Goal: Task Accomplishment & Management: Manage account settings

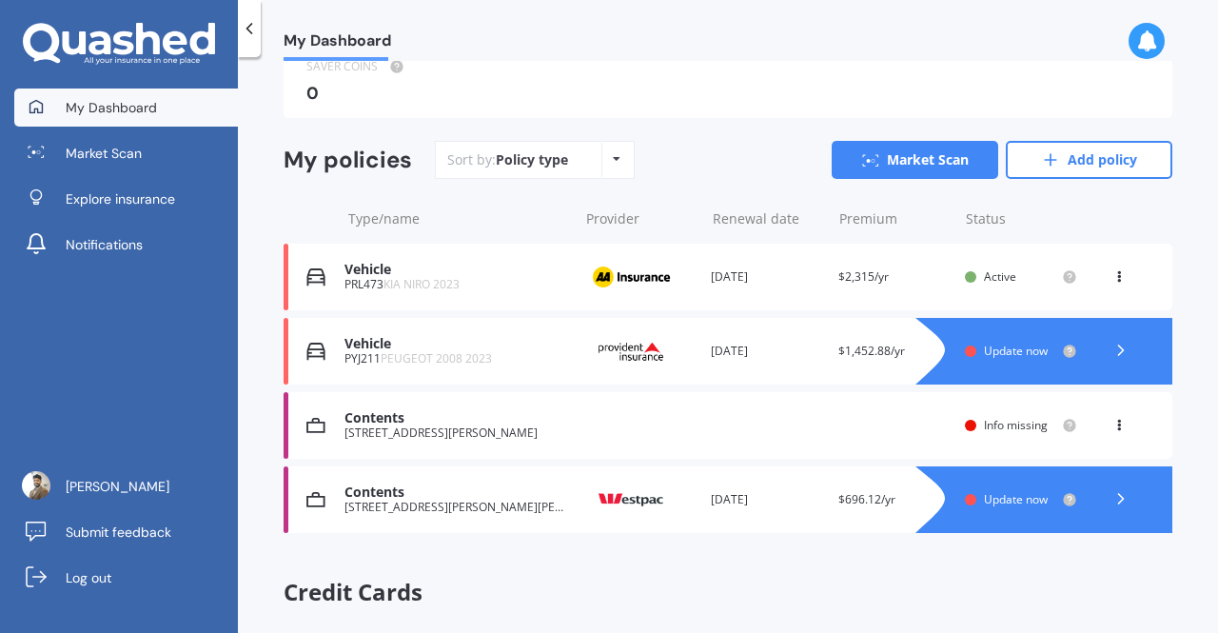
scroll to position [190, 0]
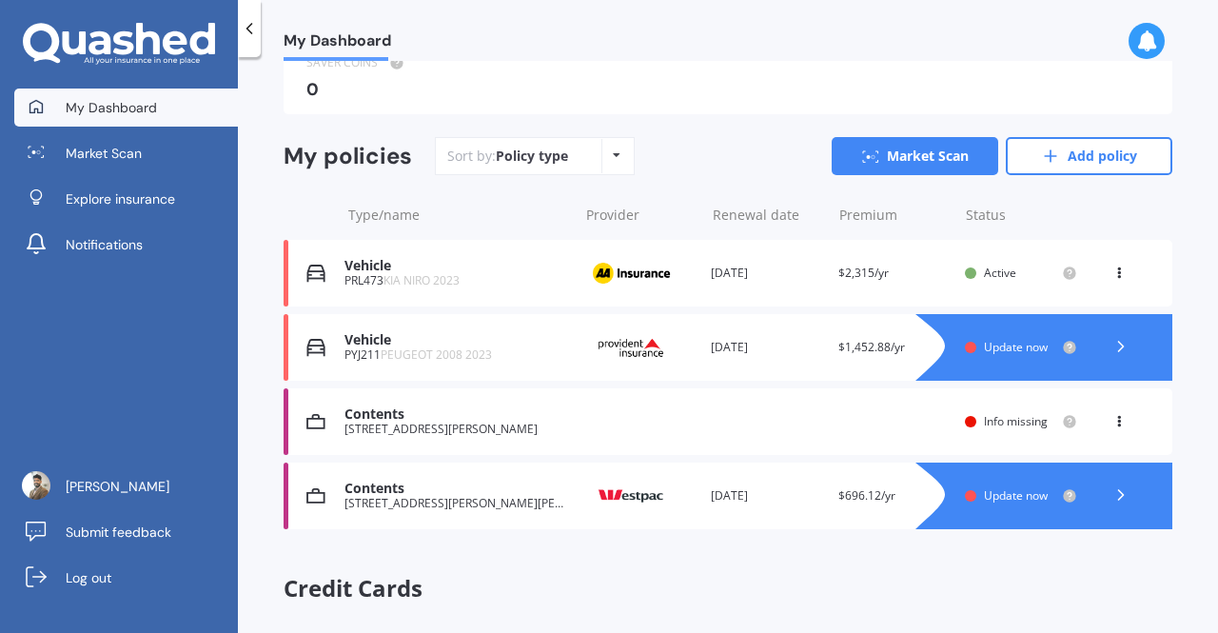
click at [570, 406] on div "Contents [STREET_ADDRESS][PERSON_NAME] Renewal date Premium You are paying Year…" at bounding box center [728, 421] width 889 height 67
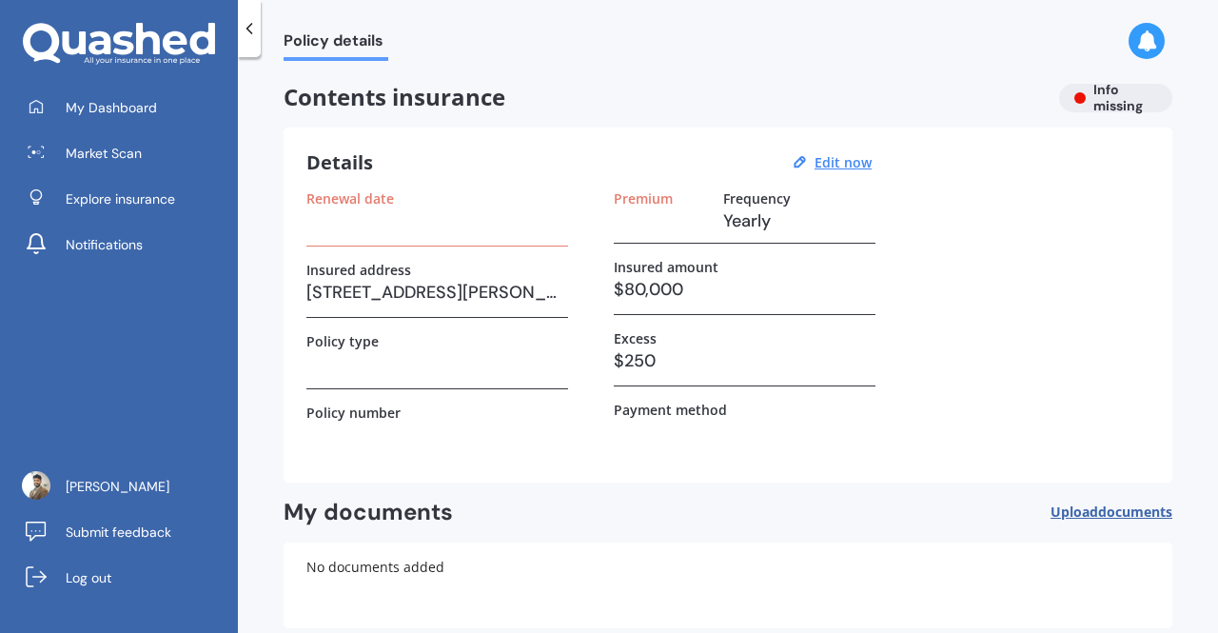
scroll to position [96, 0]
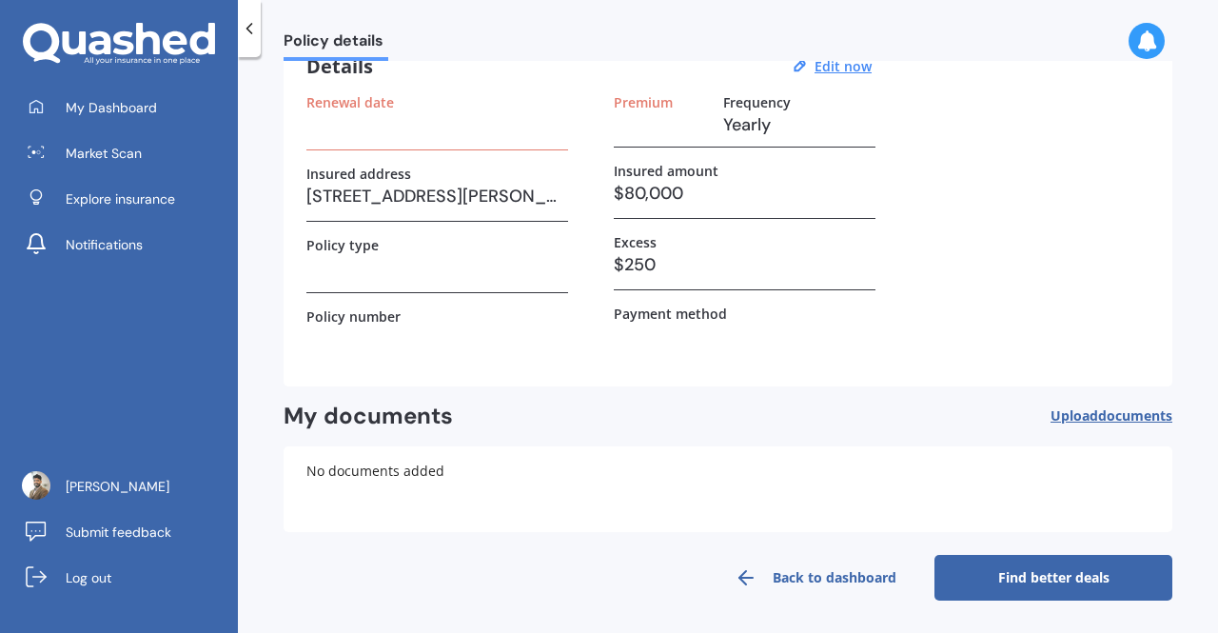
click at [1098, 412] on span "documents" at bounding box center [1135, 415] width 74 height 18
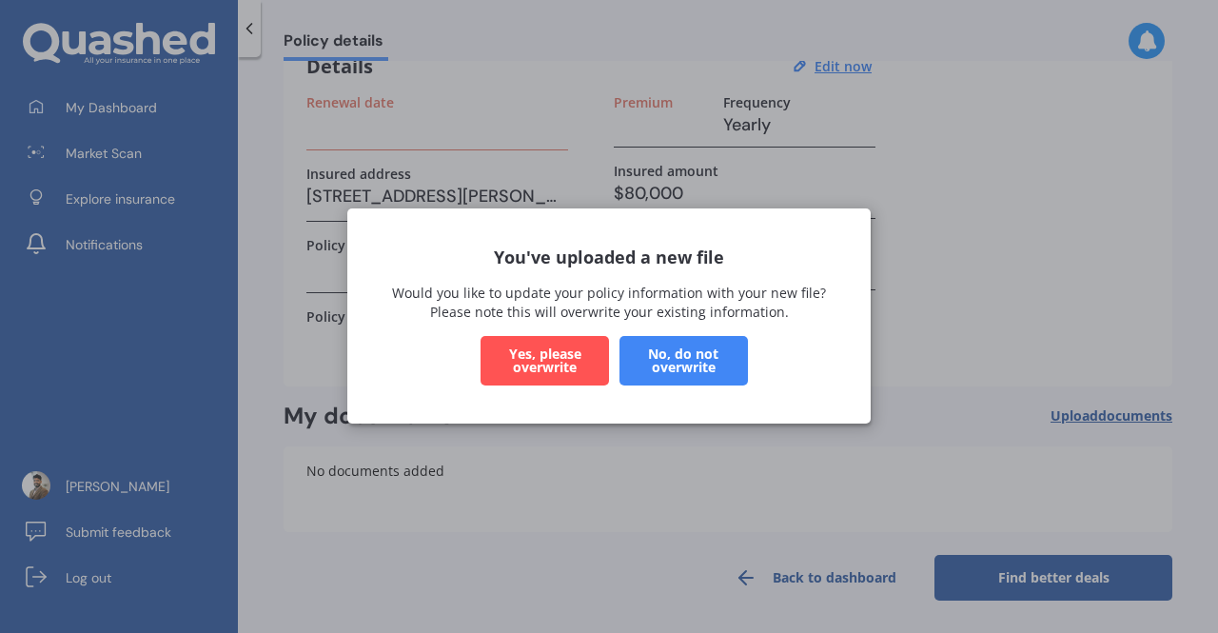
click at [554, 365] on button "Yes, please overwrite" at bounding box center [544, 361] width 128 height 49
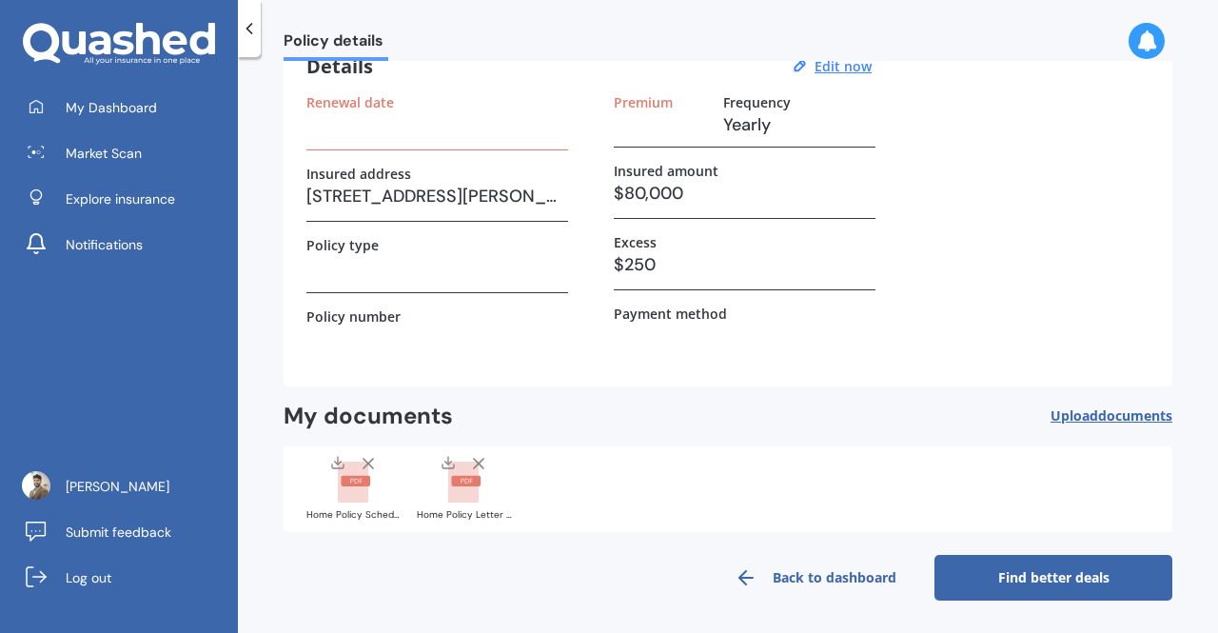
click at [647, 172] on label "Insured amount" at bounding box center [666, 171] width 105 height 16
click at [820, 64] on u "Edit now" at bounding box center [842, 66] width 57 height 18
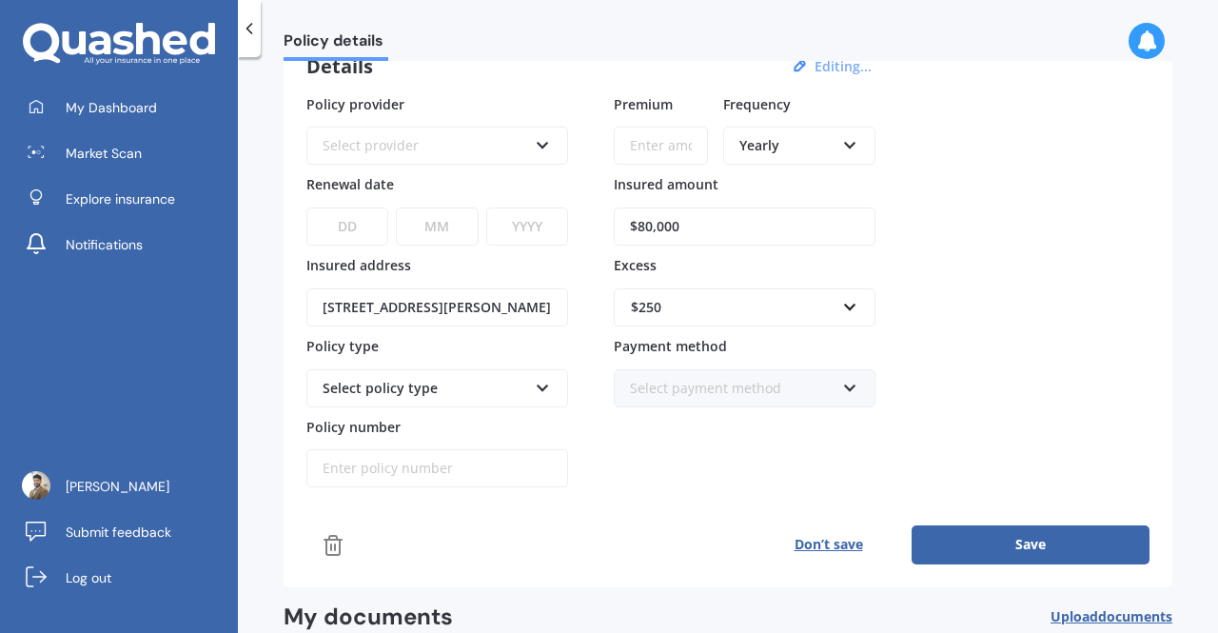
drag, startPoint x: 704, startPoint y: 225, endPoint x: 598, endPoint y: 214, distance: 106.2
click at [598, 214] on div "Policy provider Select provider AA AMI AMP ANZ ASB Ando BNZ Co-Operative Bank F…" at bounding box center [727, 291] width 843 height 394
type input "$100,000"
click at [677, 143] on input "Premium" at bounding box center [661, 146] width 94 height 38
paste input "$889.87"
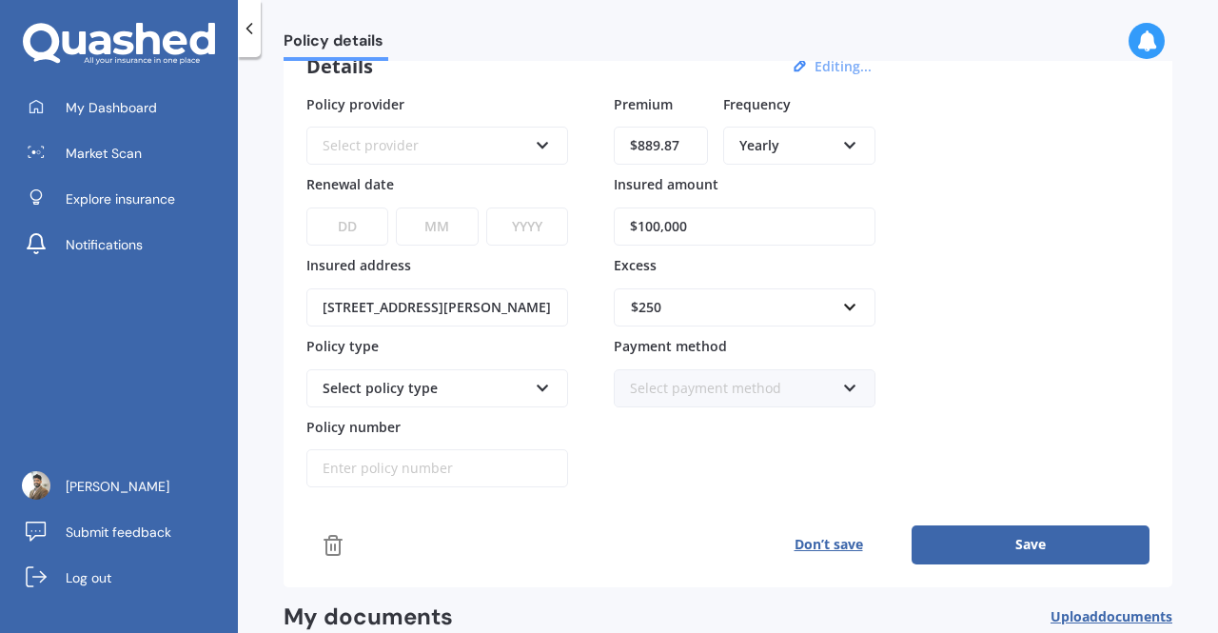
type input "$889.87"
click at [963, 530] on button "Save" at bounding box center [1030, 544] width 238 height 38
click at [522, 141] on div "Select provider" at bounding box center [428, 145] width 197 height 21
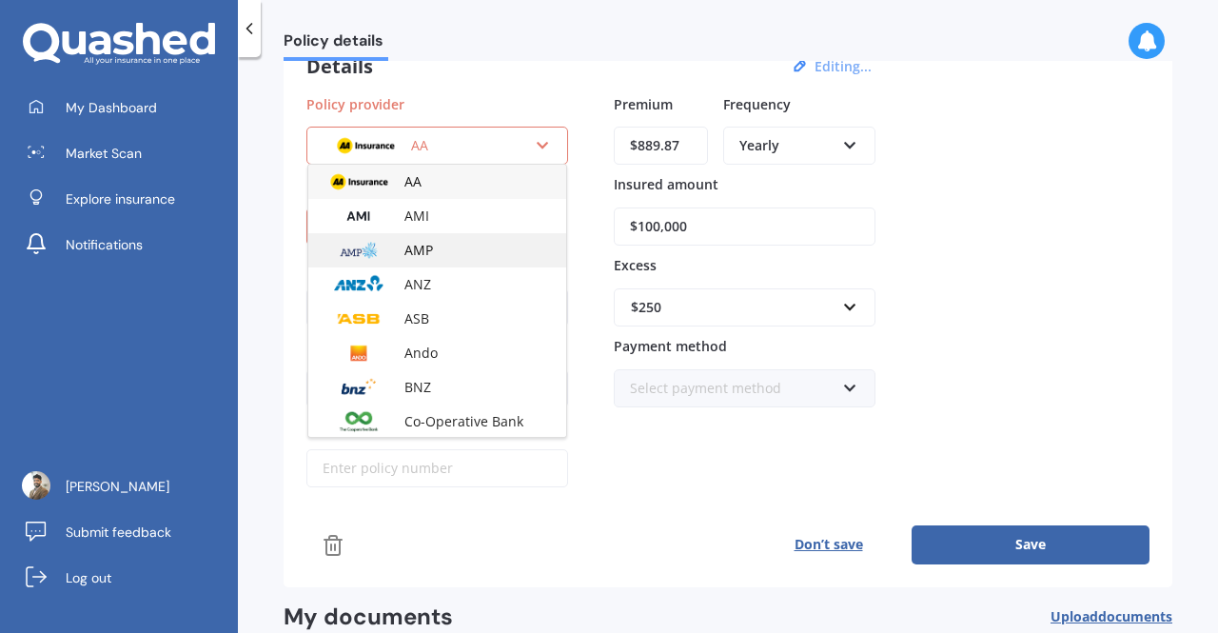
click at [469, 258] on div "AMP" at bounding box center [437, 250] width 258 height 34
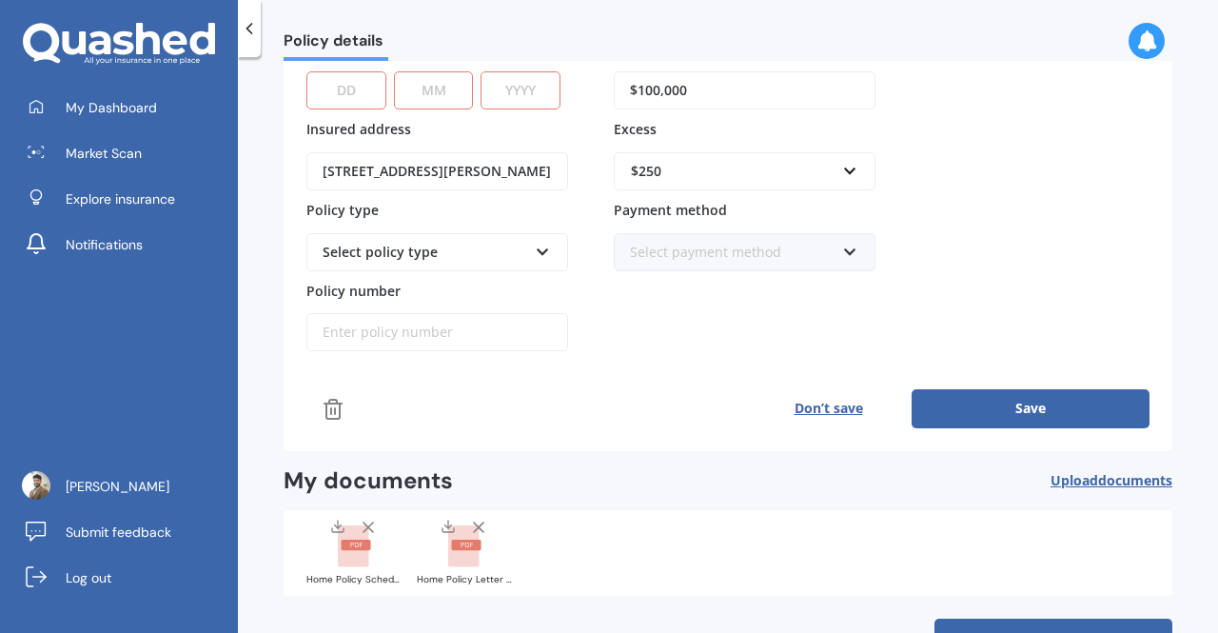
scroll to position [191, 0]
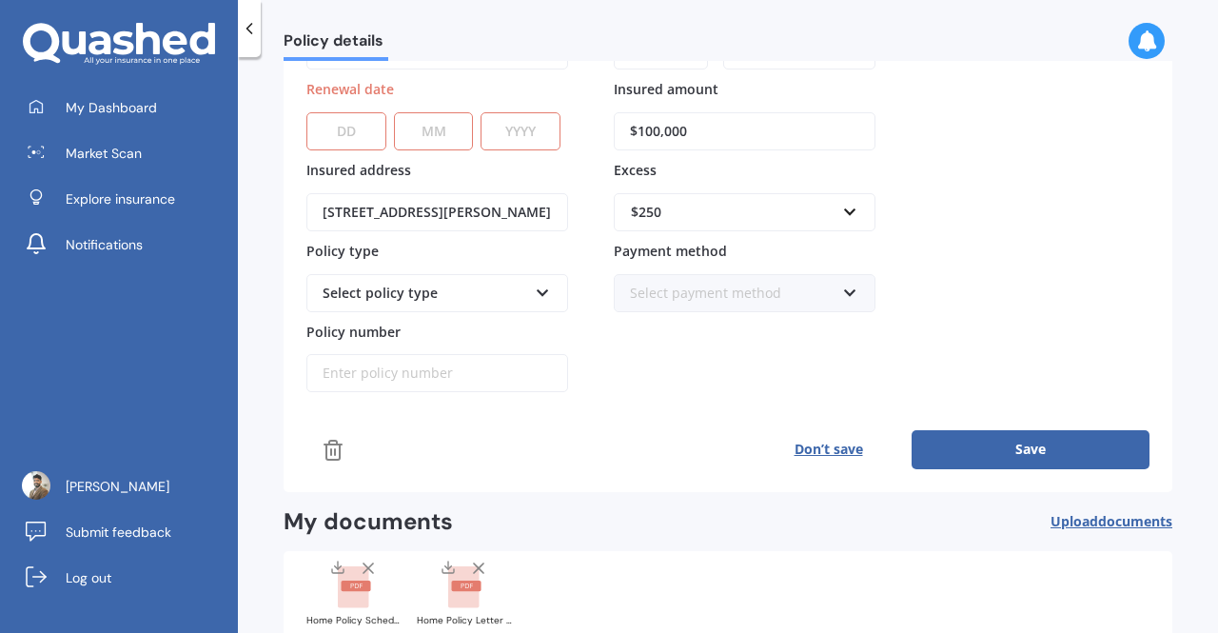
click at [332, 125] on select "DD 01 02 03 04 05 06 07 08 09 10 11 12 13 14 15 16 17 18 19 20 21 22 23 24 25 2…" at bounding box center [346, 131] width 80 height 38
select select "08"
click at [306, 112] on select "DD 01 02 03 04 05 06 07 08 09 10 11 12 13 14 15 16 17 18 19 20 21 22 23 24 25 2…" at bounding box center [346, 131] width 80 height 38
click at [444, 136] on select "MM 01 02 03 04 05 06 07 08 09 10 11 12" at bounding box center [434, 131] width 80 height 38
select select "05"
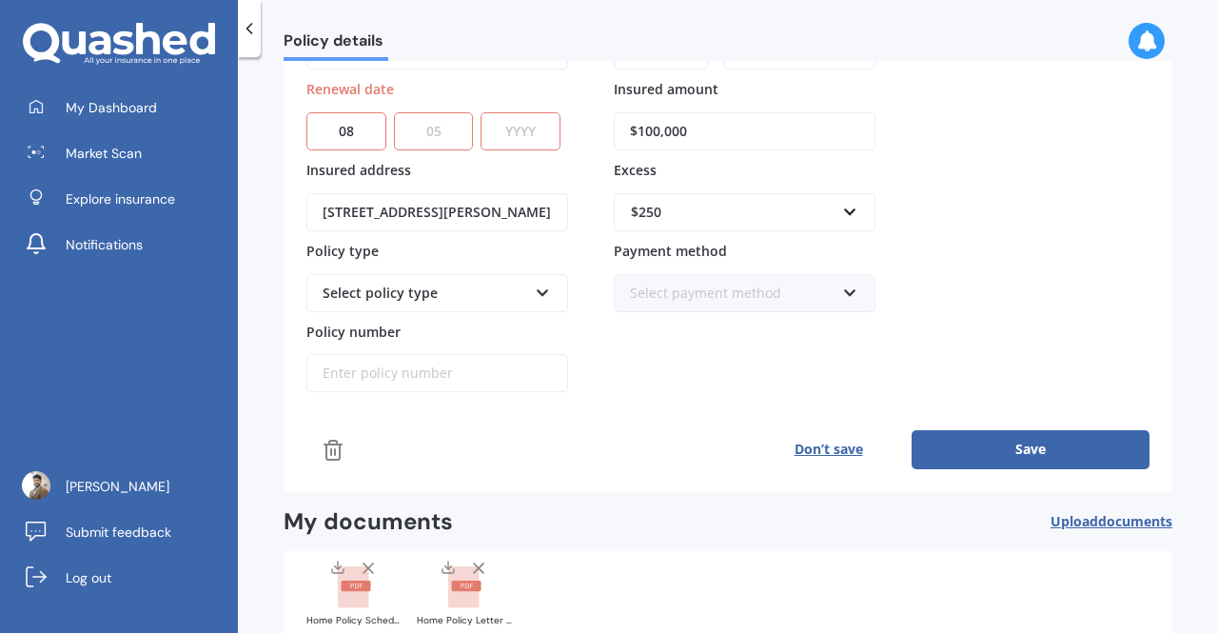
click at [394, 112] on select "MM 01 02 03 04 05 06 07 08 09 10 11 12" at bounding box center [434, 131] width 80 height 38
click at [518, 127] on select "YYYY 2027 2026 2025 2024 2023 2022 2021 2020 2019 2018 2017 2016 2015 2014 2013…" at bounding box center [520, 131] width 80 height 38
select select "2026"
click at [485, 112] on select "YYYY 2027 2026 2025 2024 2023 2022 2021 2020 2019 2018 2017 2016 2015 2014 2013…" at bounding box center [520, 131] width 80 height 38
click at [1035, 450] on button "Save" at bounding box center [1030, 449] width 238 height 38
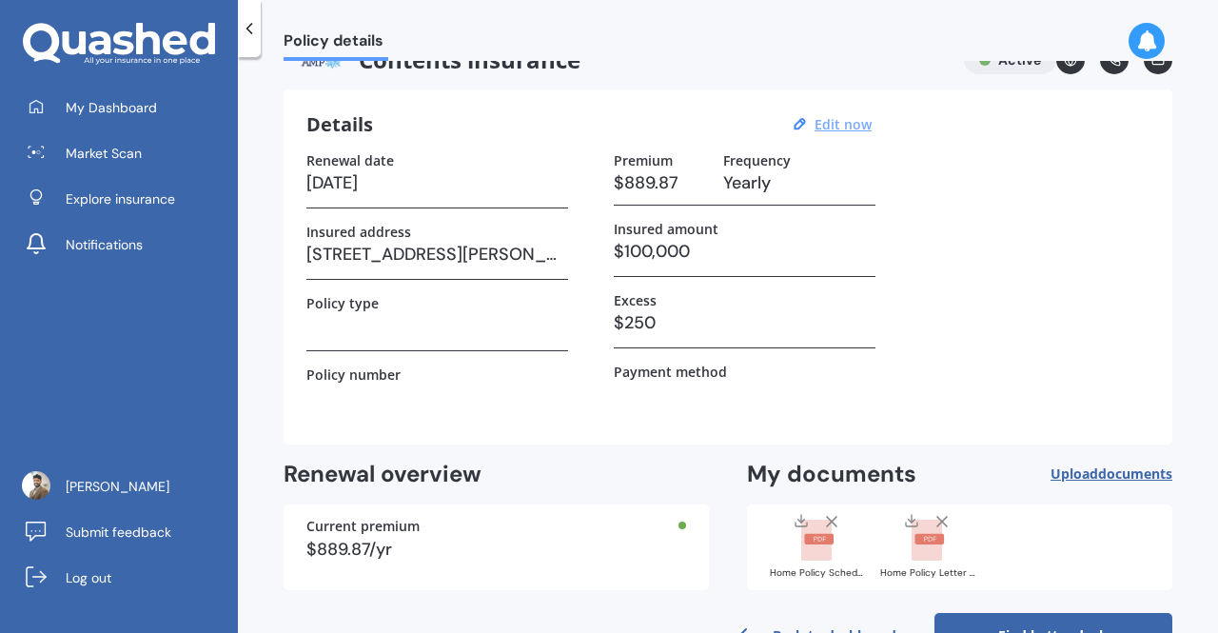
scroll to position [0, 0]
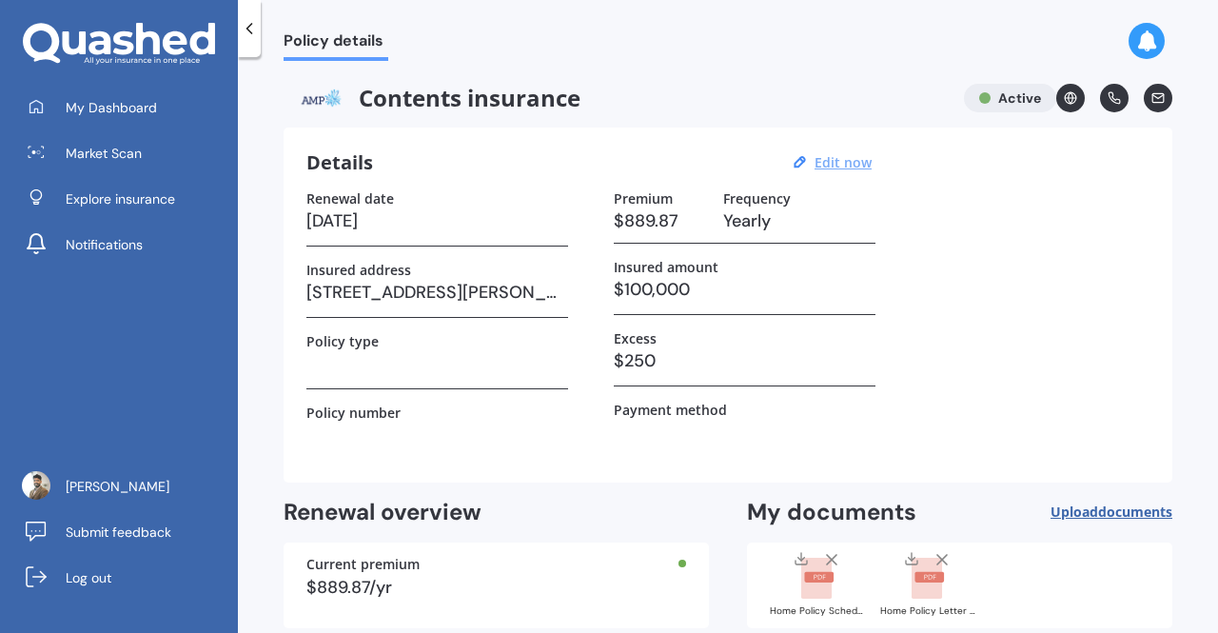
click at [249, 33] on icon at bounding box center [249, 28] width 19 height 19
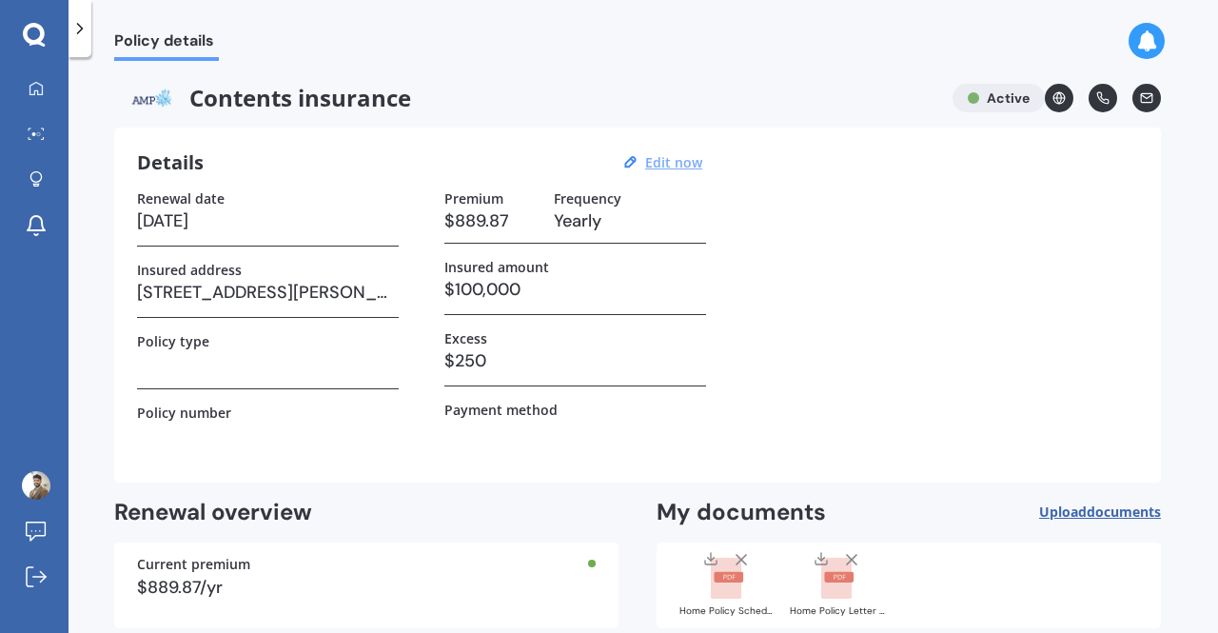
click at [82, 34] on icon at bounding box center [79, 28] width 19 height 19
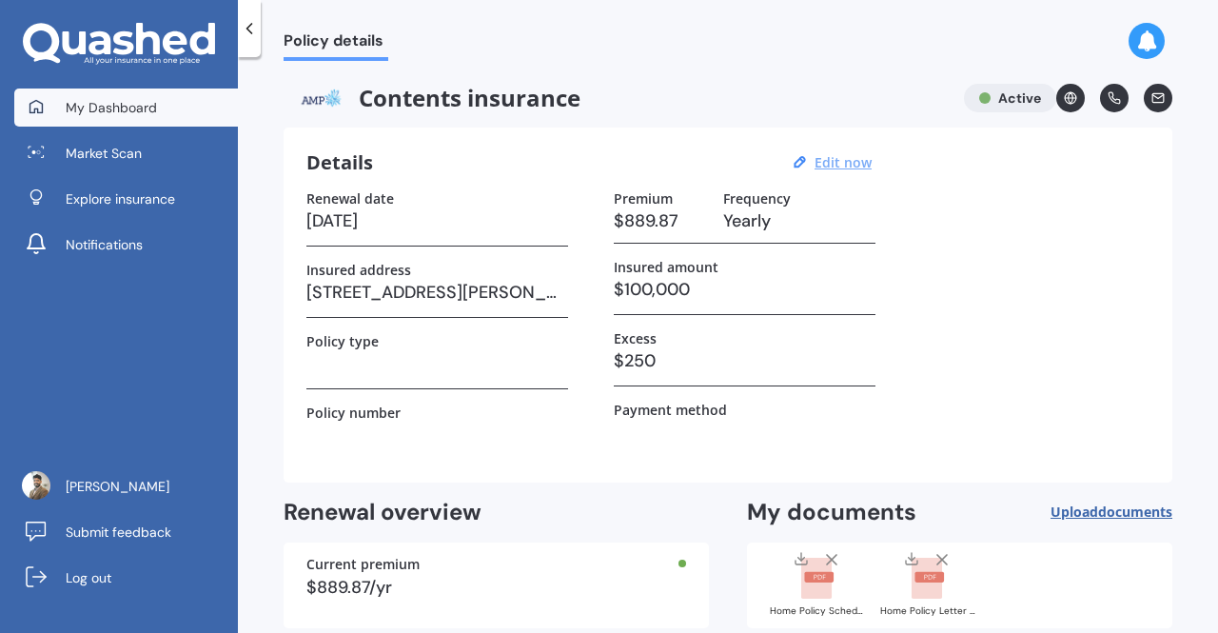
click at [99, 111] on span "My Dashboard" at bounding box center [111, 107] width 91 height 19
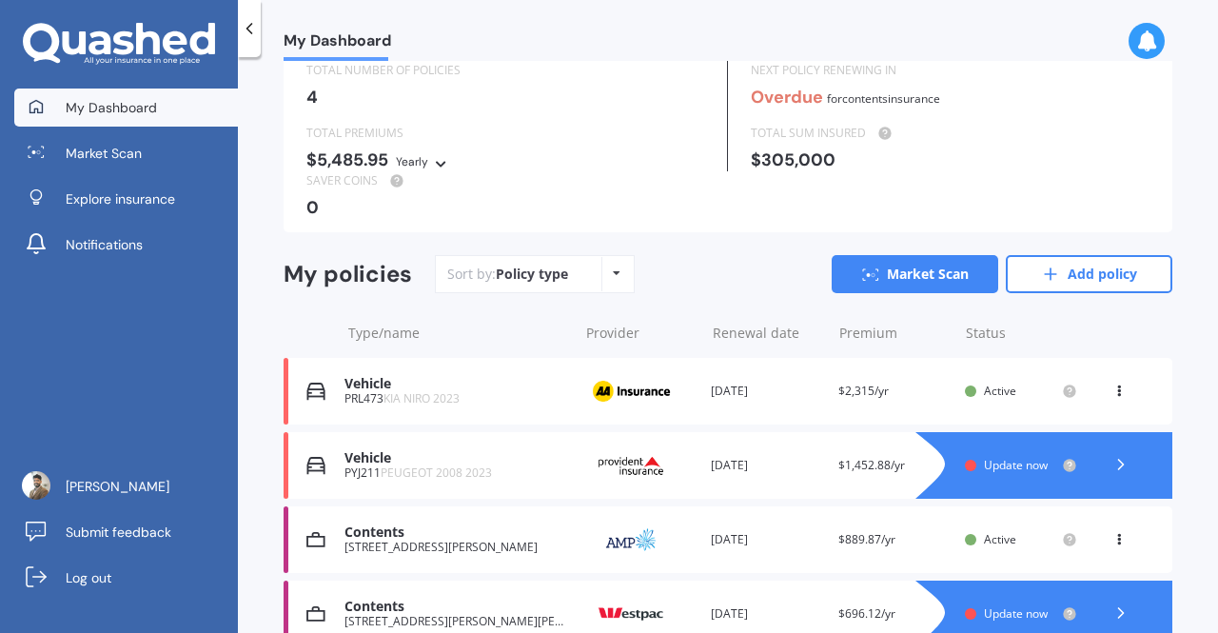
scroll to position [190, 0]
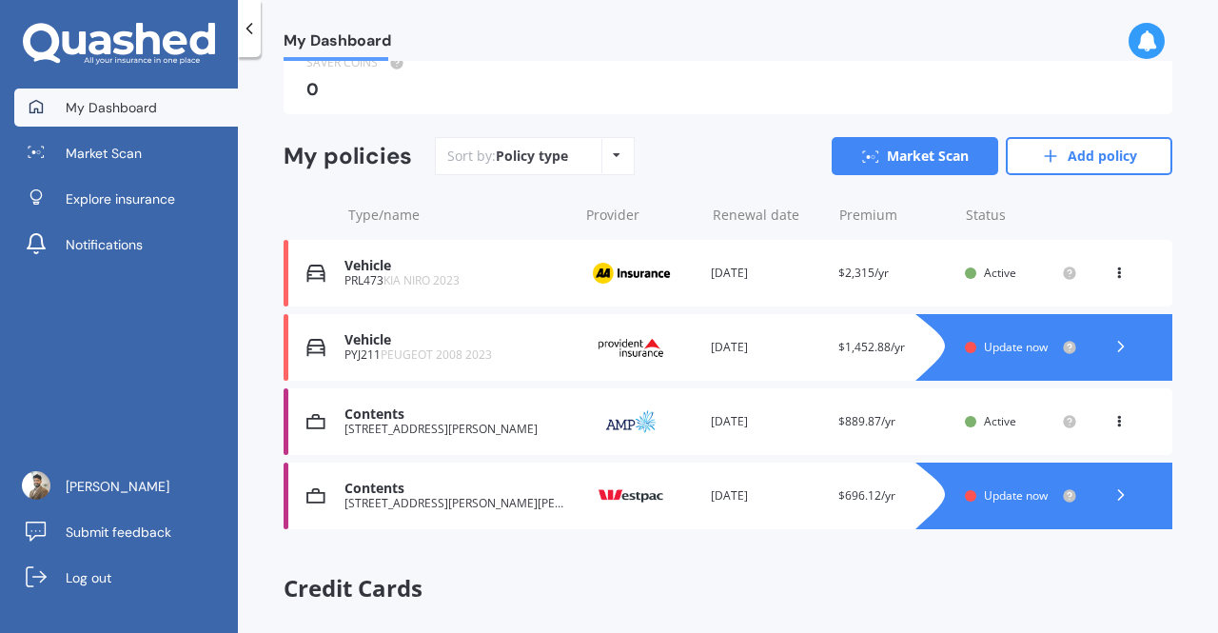
click at [1119, 494] on polyline at bounding box center [1121, 495] width 5 height 10
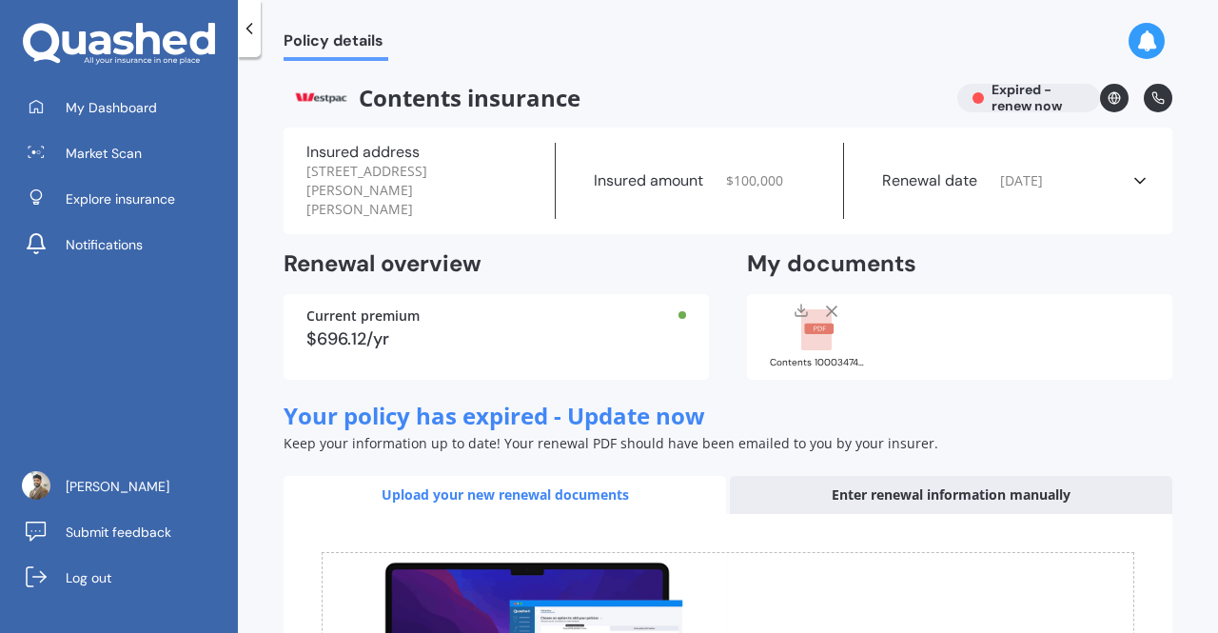
click at [1137, 171] on icon at bounding box center [1139, 180] width 19 height 19
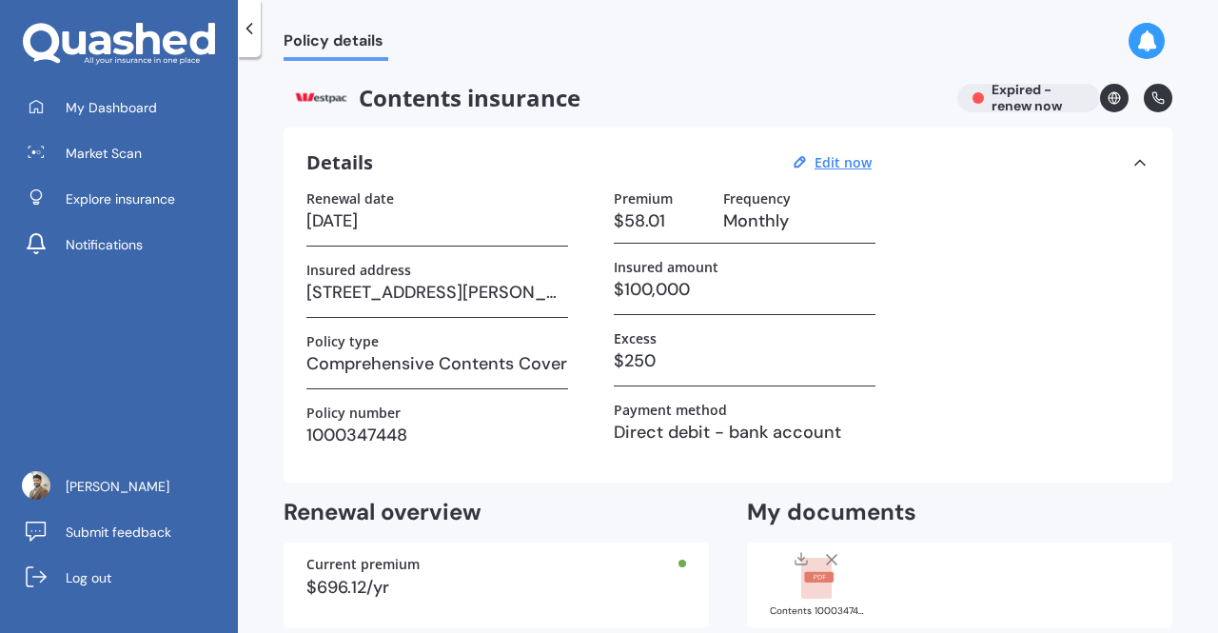
click at [325, 49] on span "Policy details" at bounding box center [336, 44] width 105 height 26
click at [249, 27] on polyline at bounding box center [249, 29] width 5 height 10
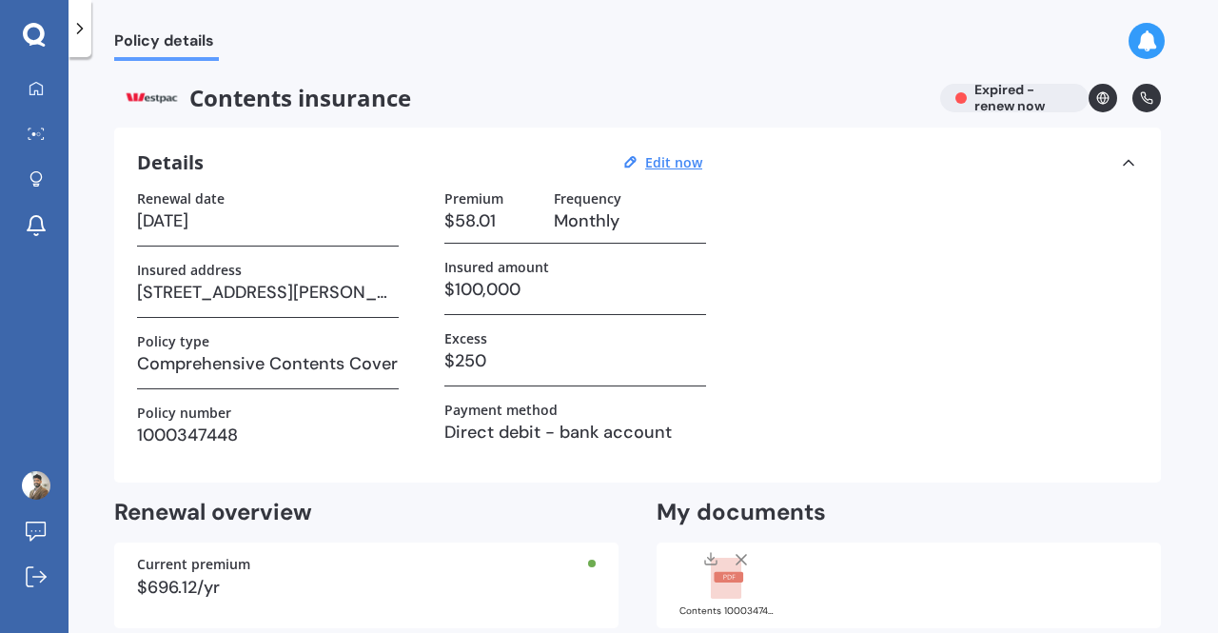
click at [85, 34] on icon at bounding box center [79, 28] width 19 height 19
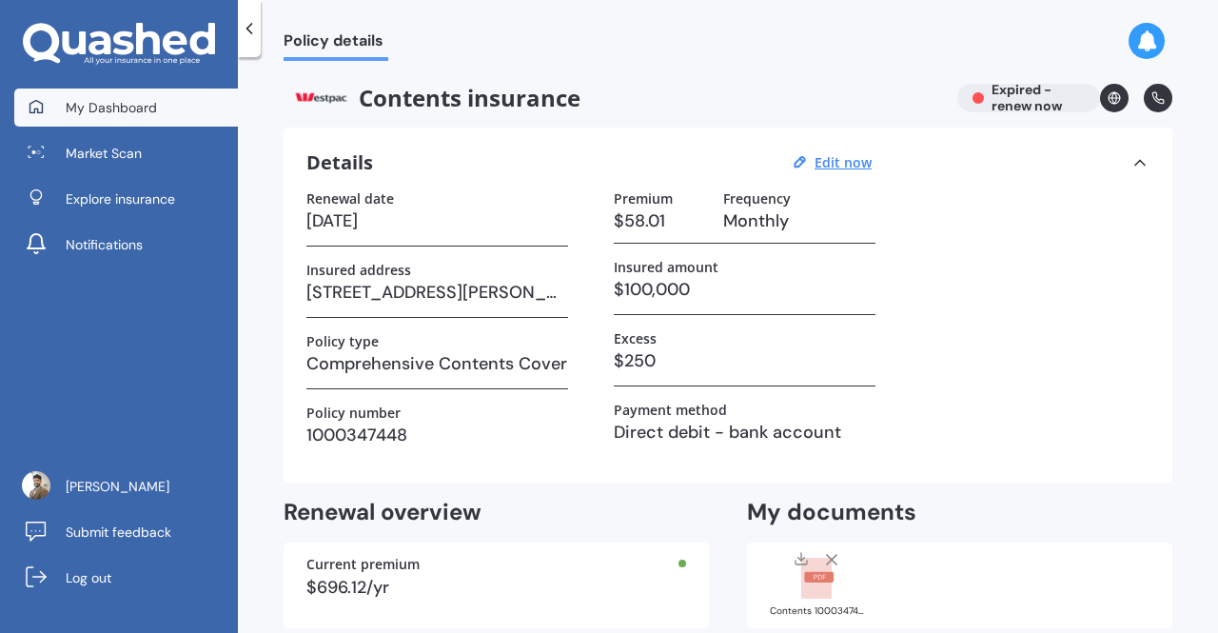
click at [115, 111] on span "My Dashboard" at bounding box center [111, 107] width 91 height 19
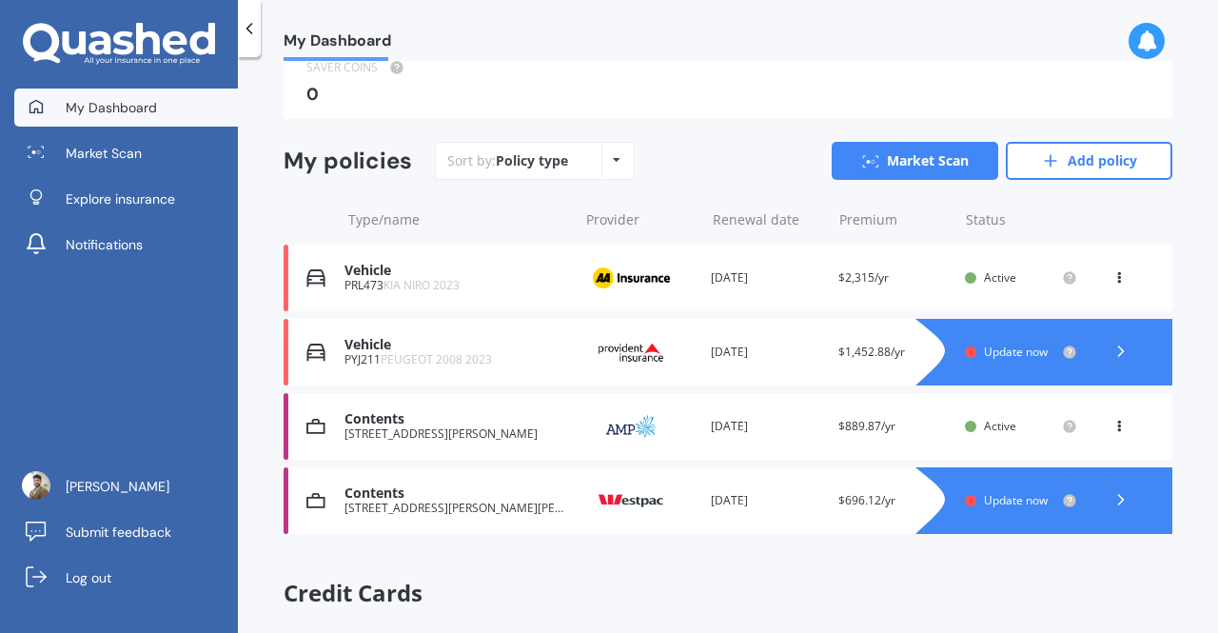
scroll to position [285, 0]
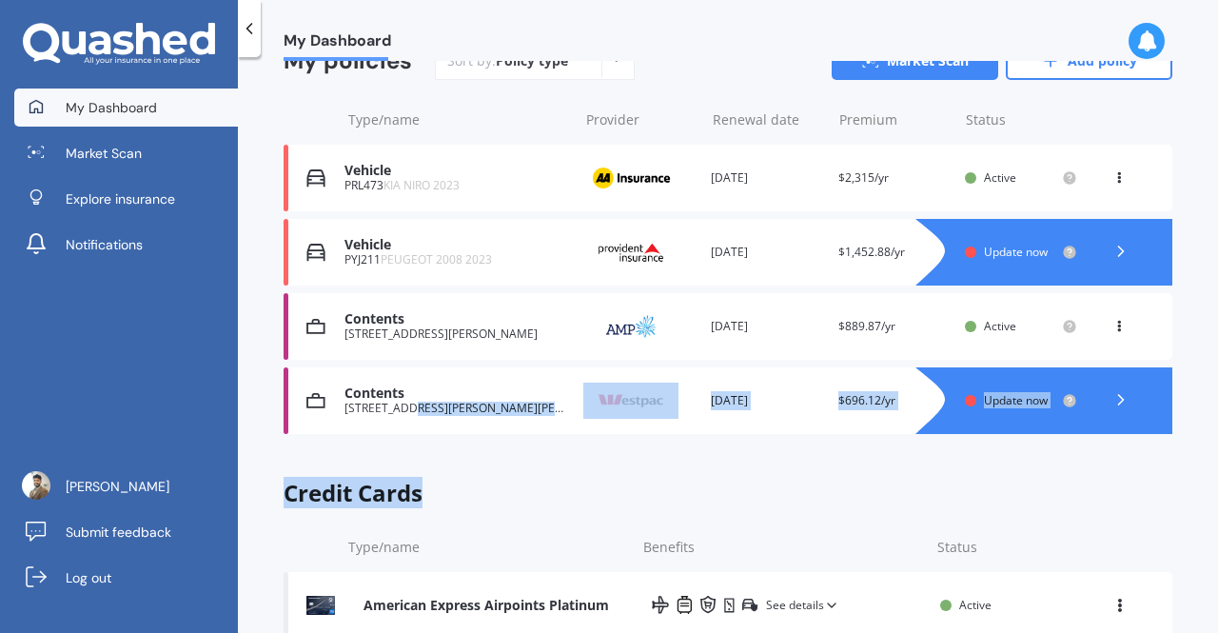
drag, startPoint x: 409, startPoint y: 404, endPoint x: 436, endPoint y: 463, distance: 64.7
click at [431, 471] on div "Overview TOTAL NUMBER OF POLICIES 4 NEXT POLICY RENEWING IN Overdue for Content…" at bounding box center [728, 222] width 889 height 848
click at [479, 457] on div "Overview TOTAL NUMBER OF POLICIES 4 NEXT POLICY RENEWING IN Overdue for Content…" at bounding box center [728, 222] width 889 height 848
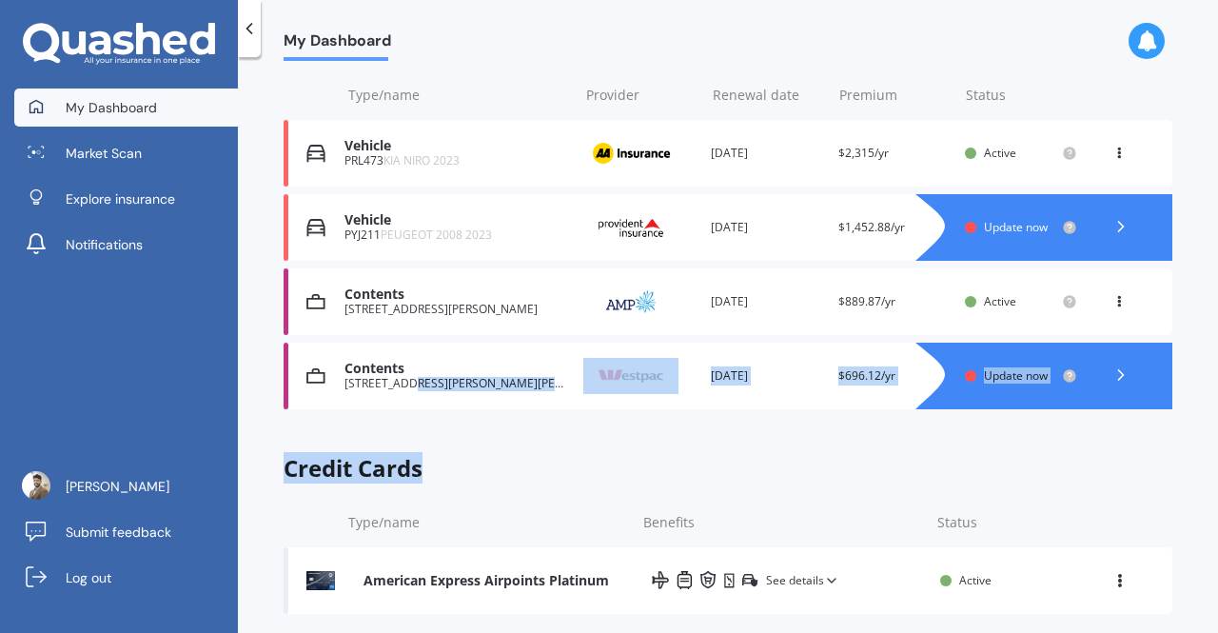
scroll to position [331, 0]
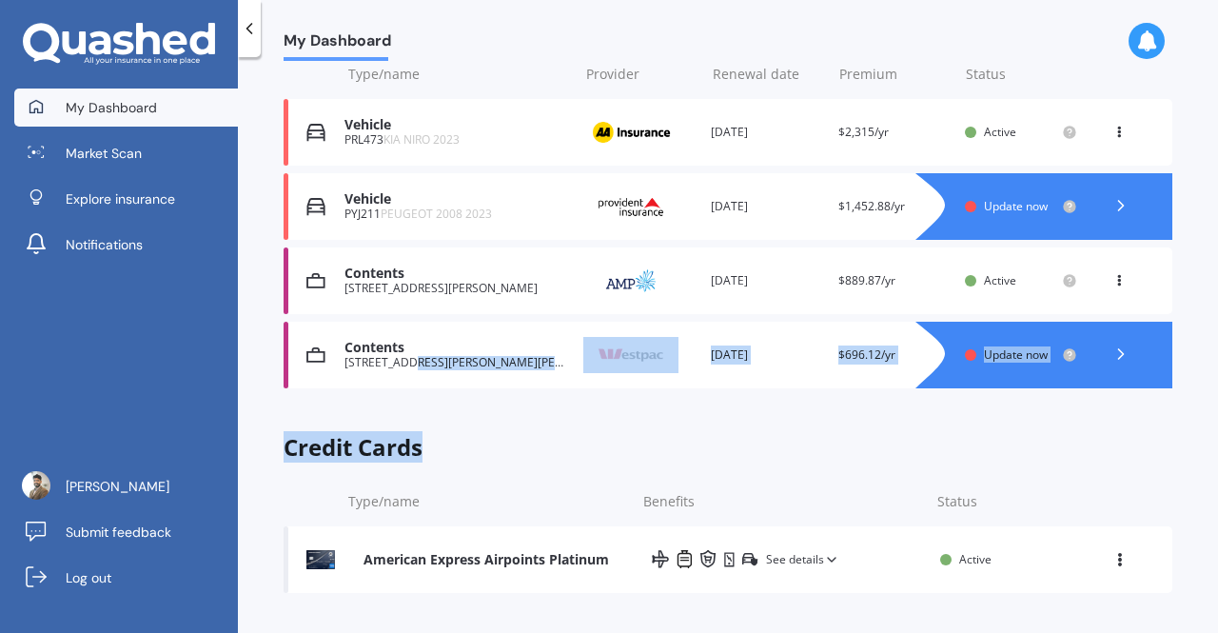
click at [523, 404] on div "Overview TOTAL NUMBER OF POLICIES 4 NEXT POLICY RENEWING IN Overdue for Content…" at bounding box center [728, 177] width 889 height 848
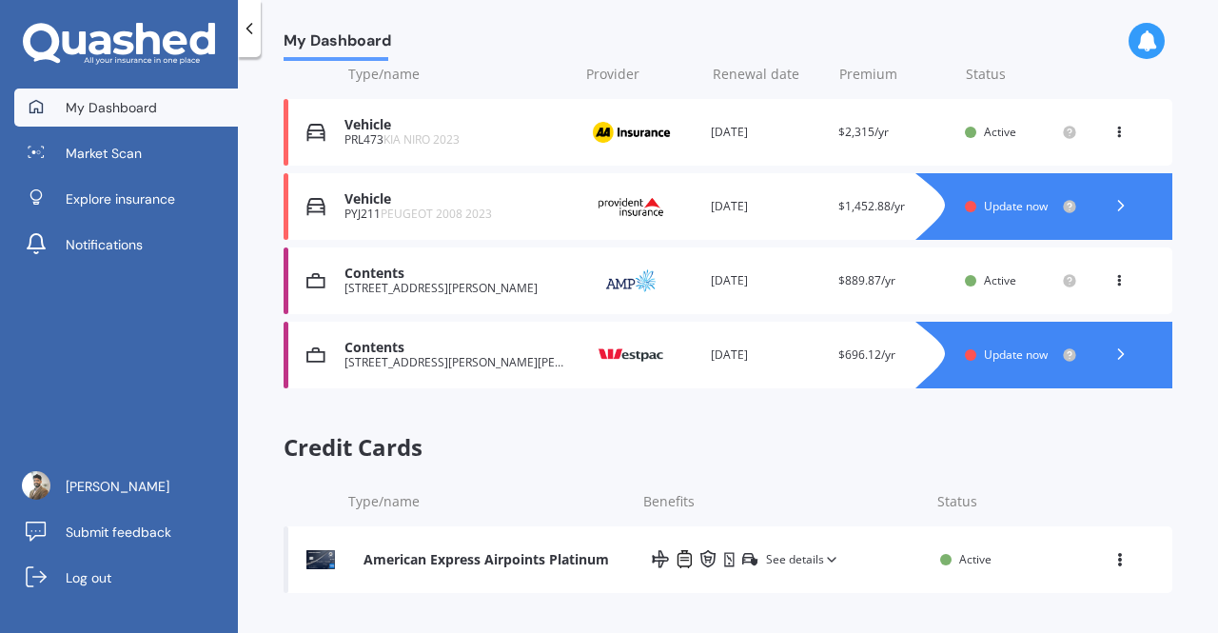
click at [1111, 560] on icon at bounding box center [1119, 556] width 16 height 13
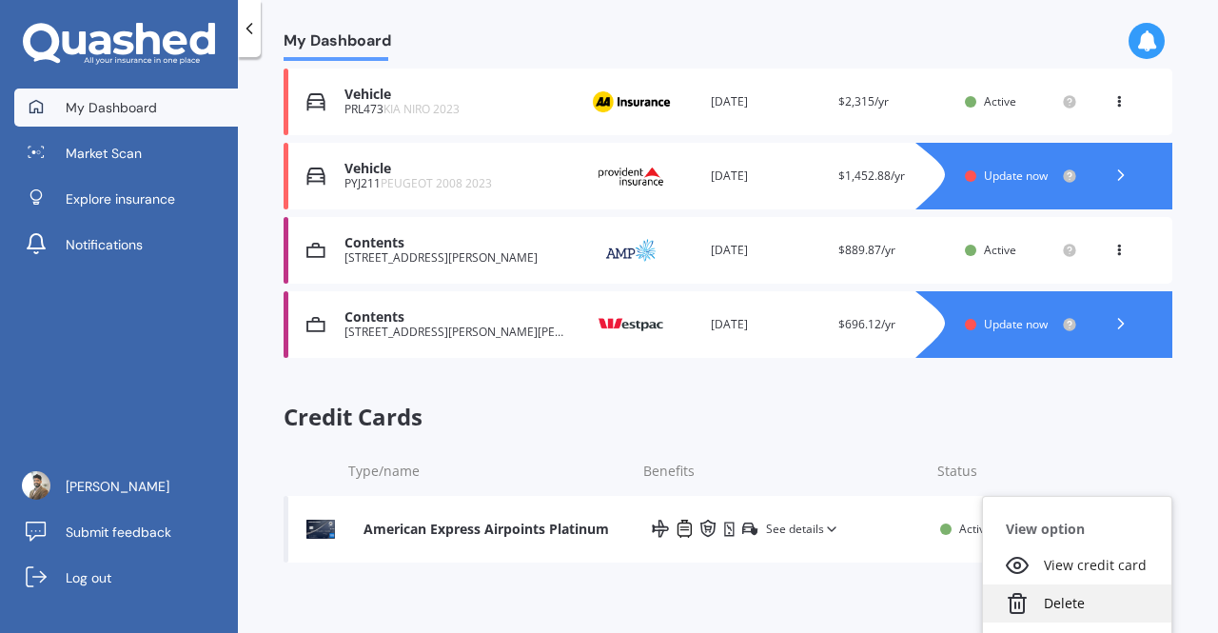
click at [1058, 590] on div "Delete" at bounding box center [1077, 603] width 188 height 38
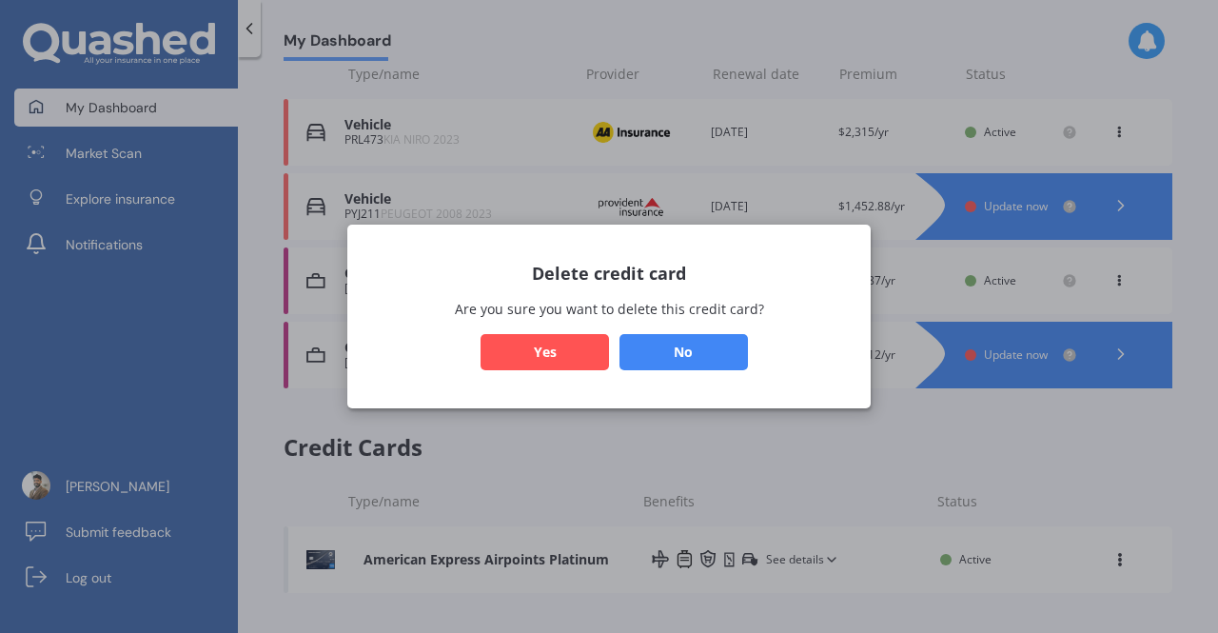
click at [589, 340] on button "Yes" at bounding box center [544, 352] width 128 height 36
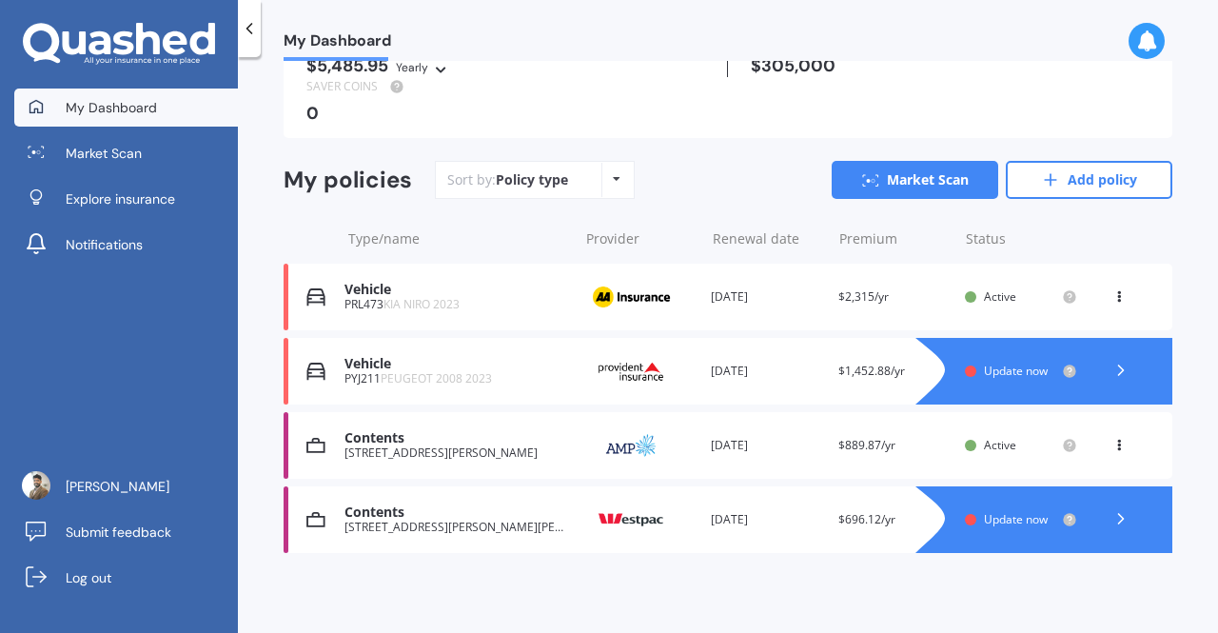
scroll to position [166, 0]
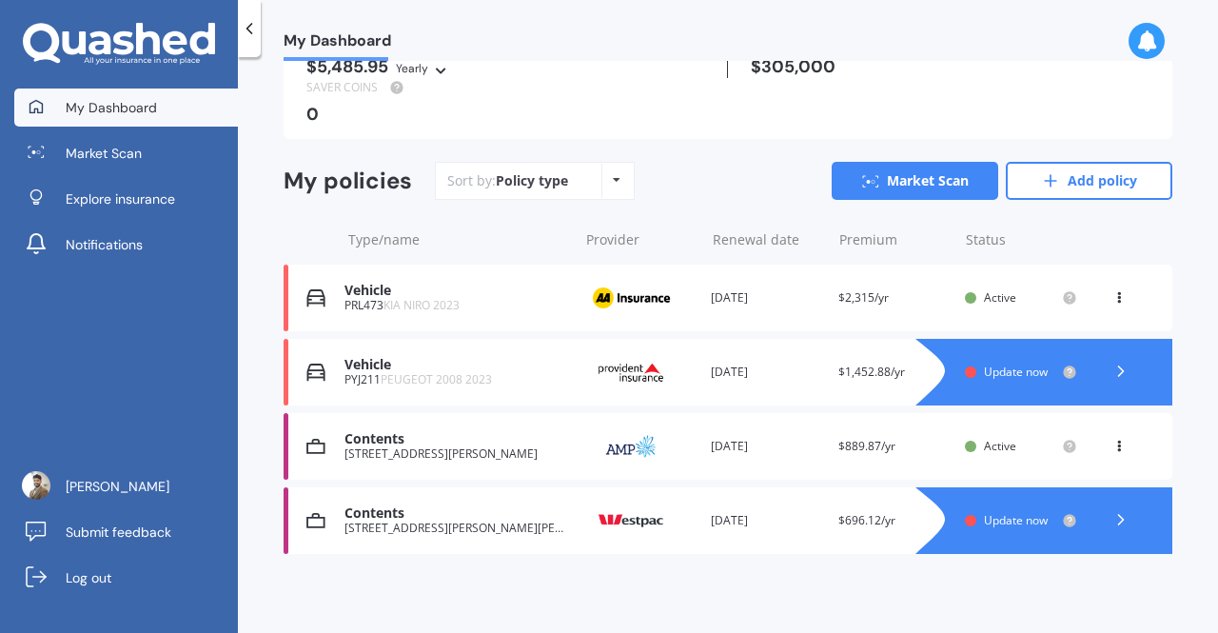
click at [714, 208] on div "My policies Sort by: Policy type Policy type Alphabetical Date added Renewing n…" at bounding box center [728, 188] width 889 height 53
click at [1099, 522] on div at bounding box center [1120, 520] width 57 height 29
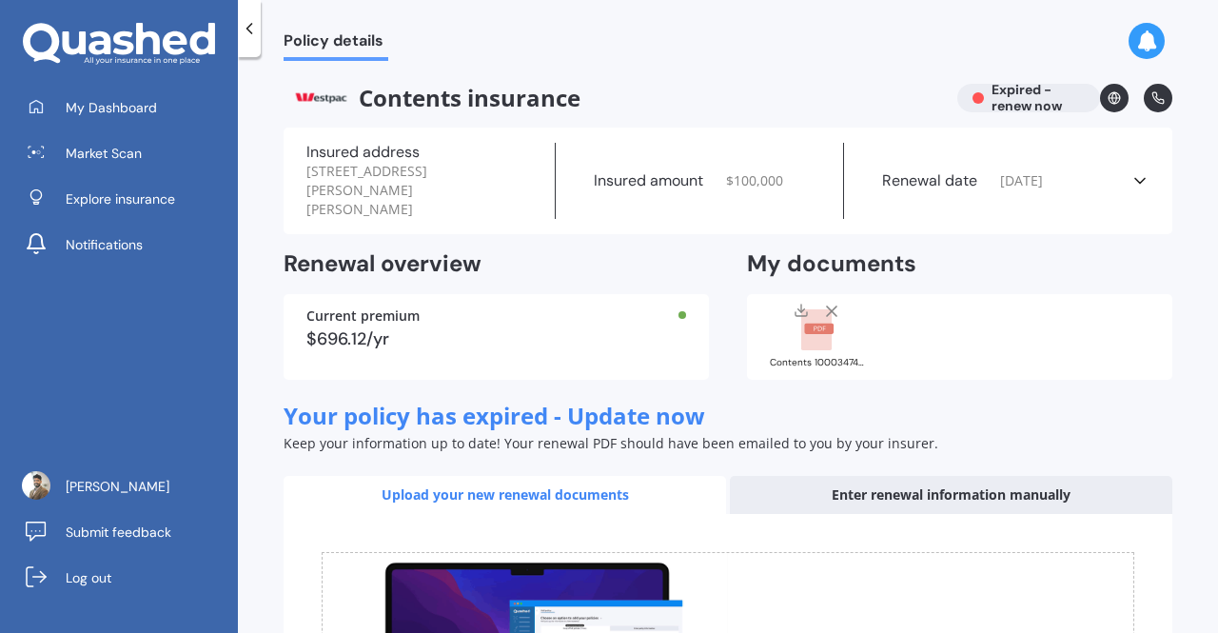
click at [1137, 177] on icon at bounding box center [1139, 180] width 19 height 19
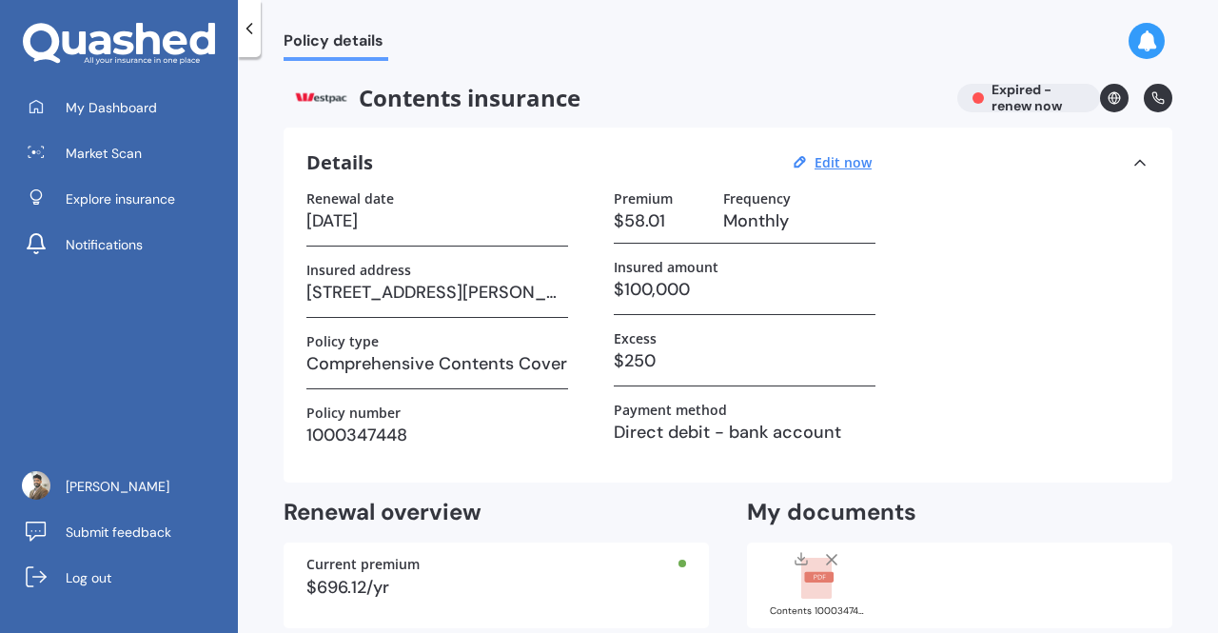
click at [1018, 104] on div "Contents insurance Expired - renew now" at bounding box center [728, 98] width 889 height 29
click at [816, 161] on u "Edit now" at bounding box center [842, 162] width 57 height 18
select select "28"
select select "08"
select select "2021"
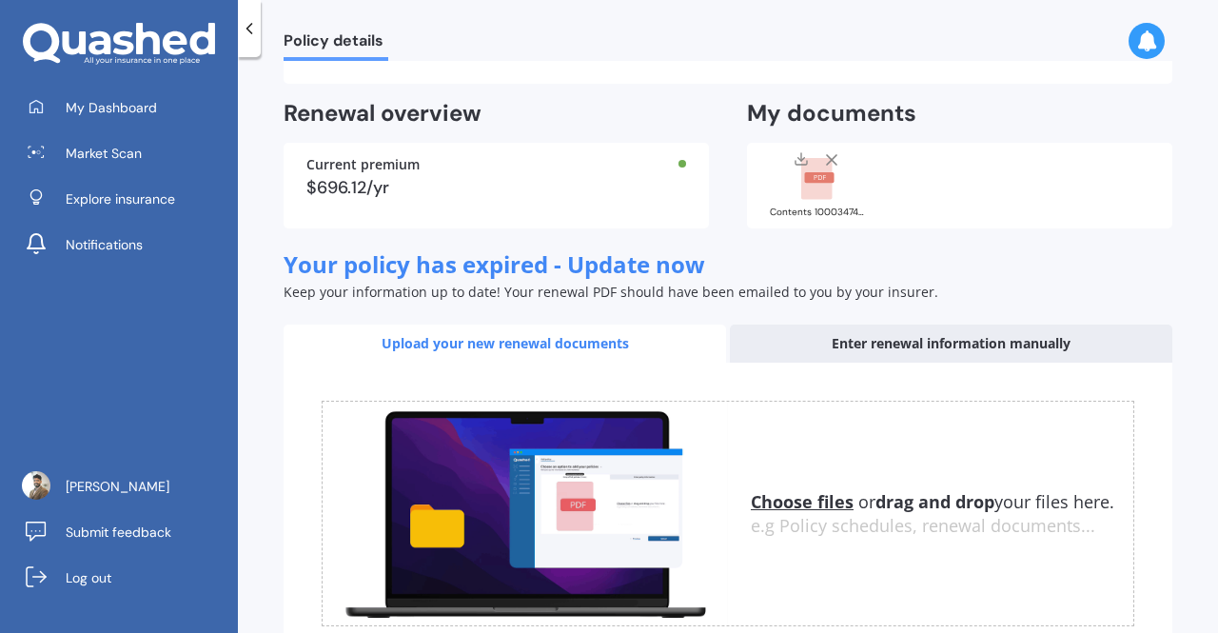
scroll to position [571, 0]
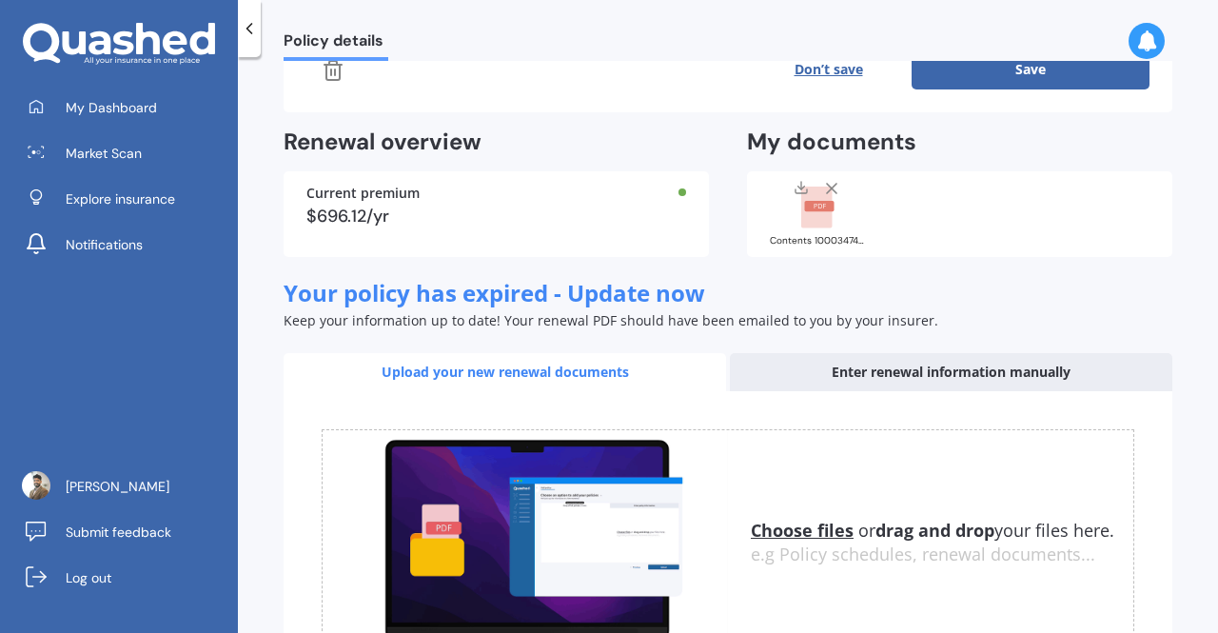
click at [337, 73] on icon at bounding box center [332, 70] width 13 height 19
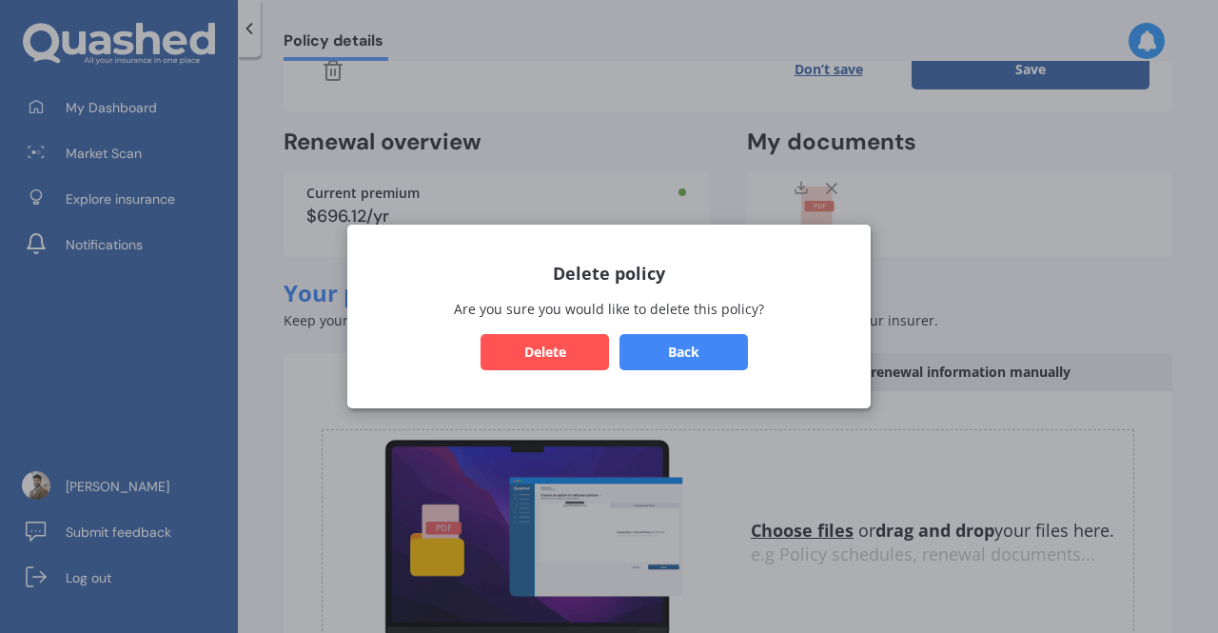
click at [582, 348] on button "Delete" at bounding box center [544, 352] width 128 height 36
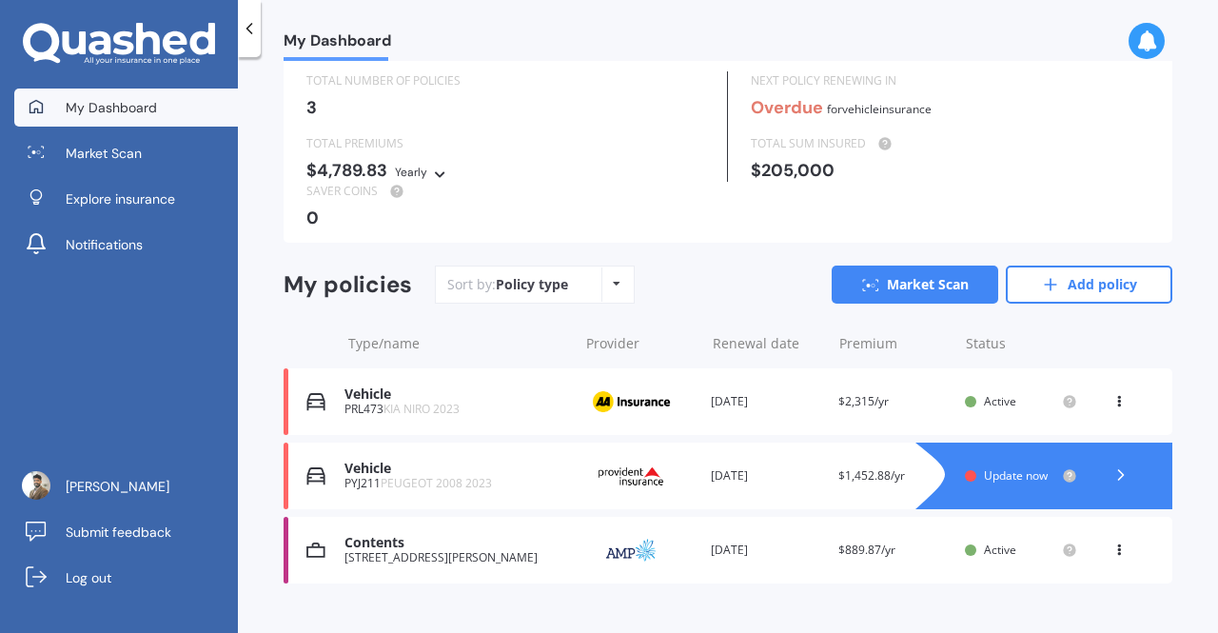
scroll to position [91, 0]
